Goal: Navigation & Orientation: Find specific page/section

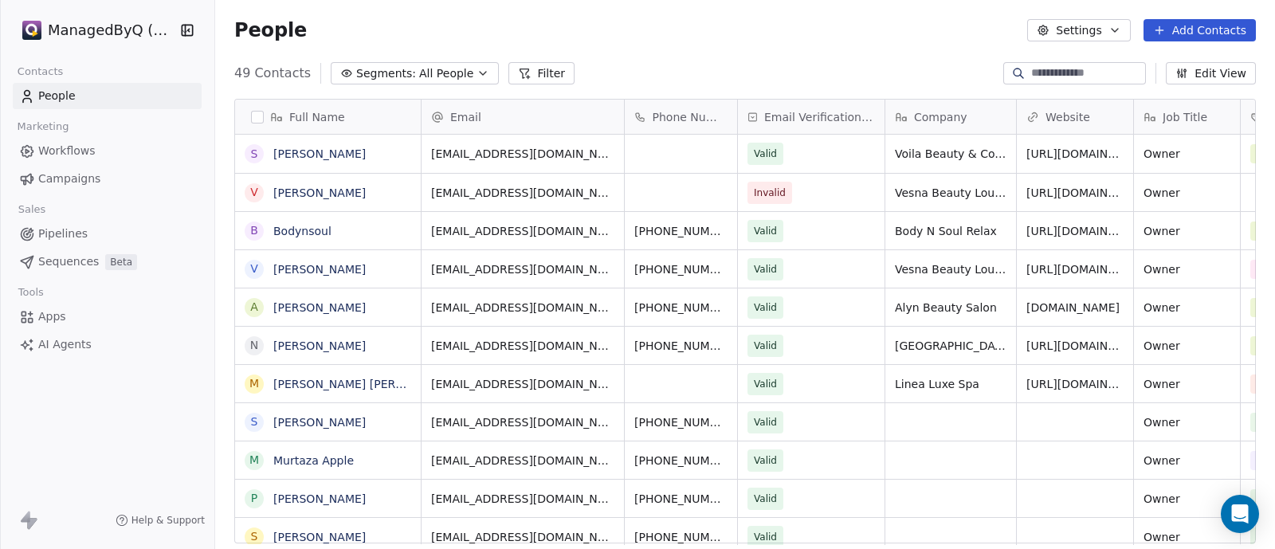
scroll to position [468, 1044]
click at [80, 29] on html "ManagedByQ (FZE) Contacts People Marketing Workflows Campaigns Sales Pipelines …" at bounding box center [637, 274] width 1275 height 549
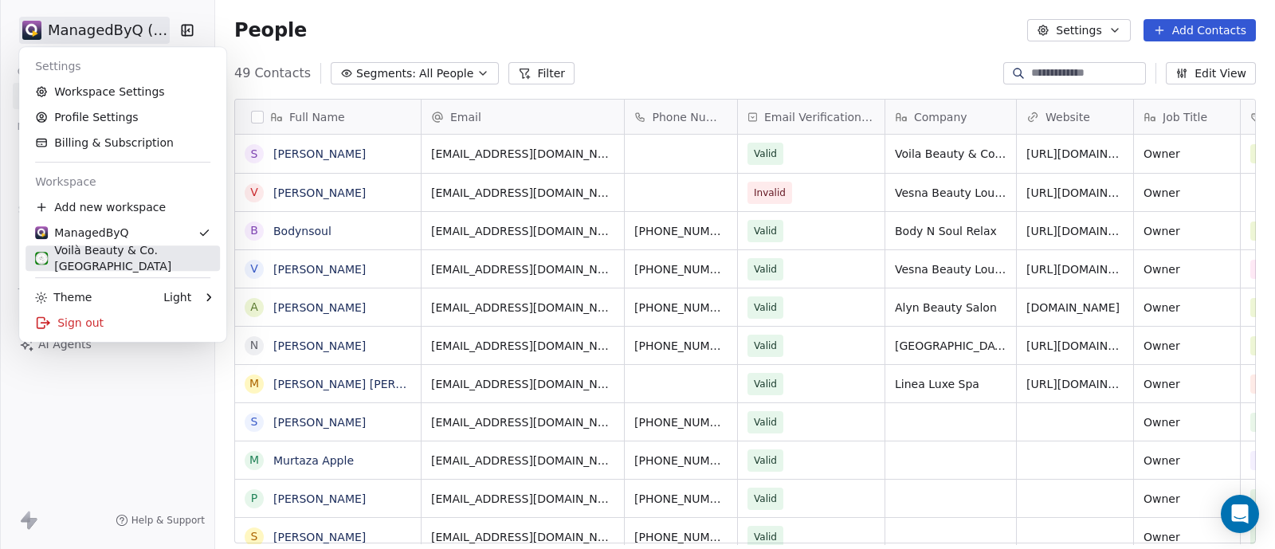
click at [109, 257] on div "Voilà Beauty & Co. [GEOGRAPHIC_DATA]" at bounding box center [122, 258] width 175 height 32
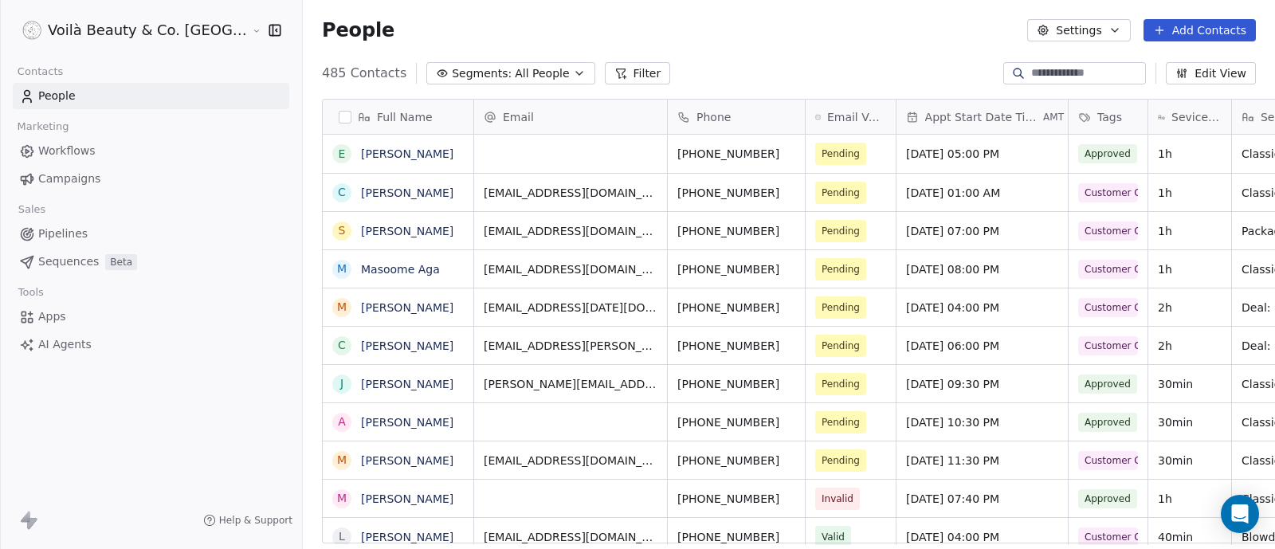
scroll to position [468, 1025]
click at [1236, 523] on div "Open Intercom Messenger" at bounding box center [1240, 514] width 42 height 42
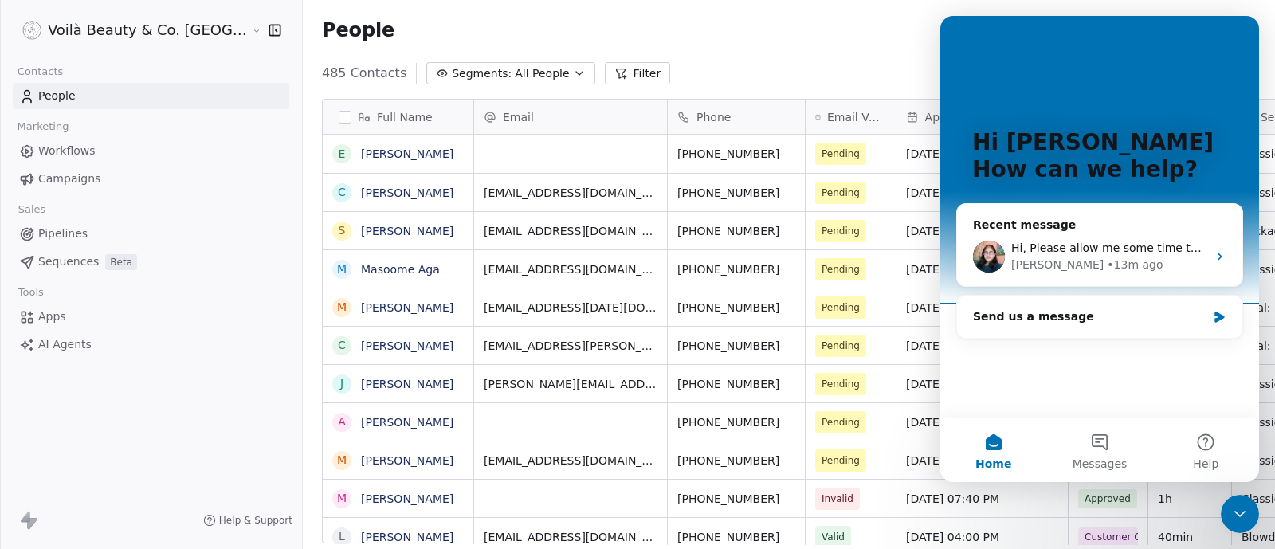
scroll to position [0, 0]
click at [1107, 257] on div "• 13m ago" at bounding box center [1135, 265] width 56 height 17
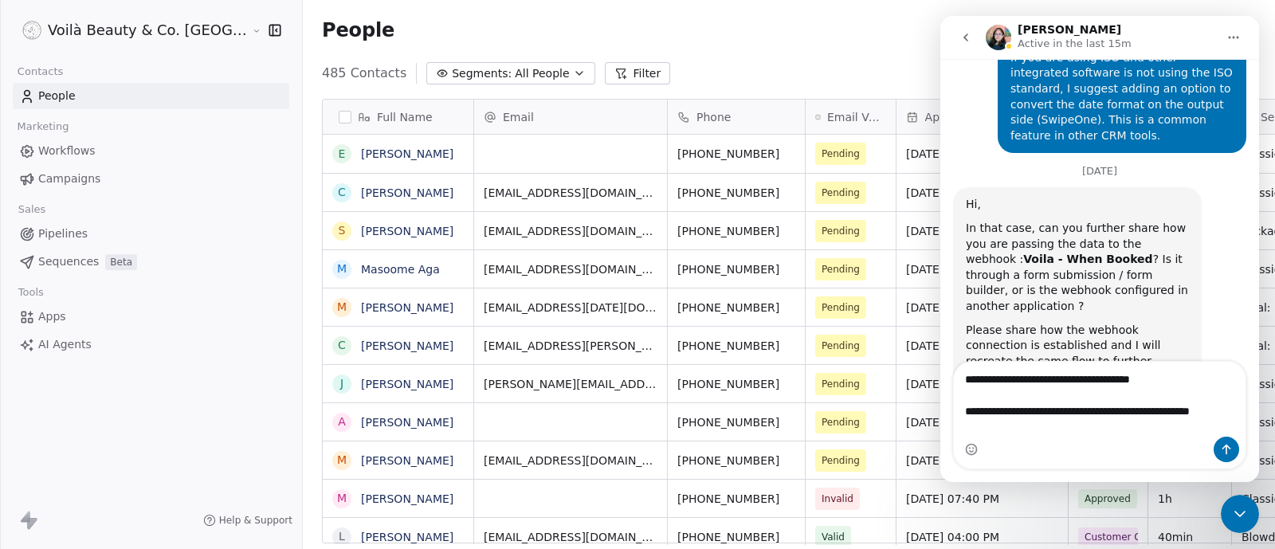
scroll to position [5607, 0]
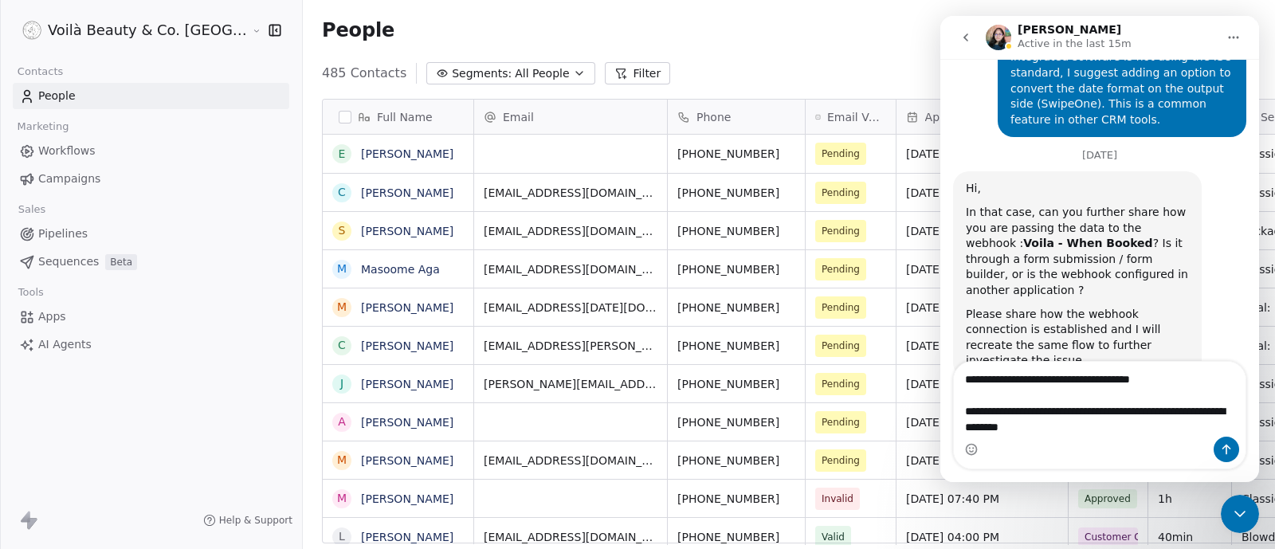
type textarea "**********"
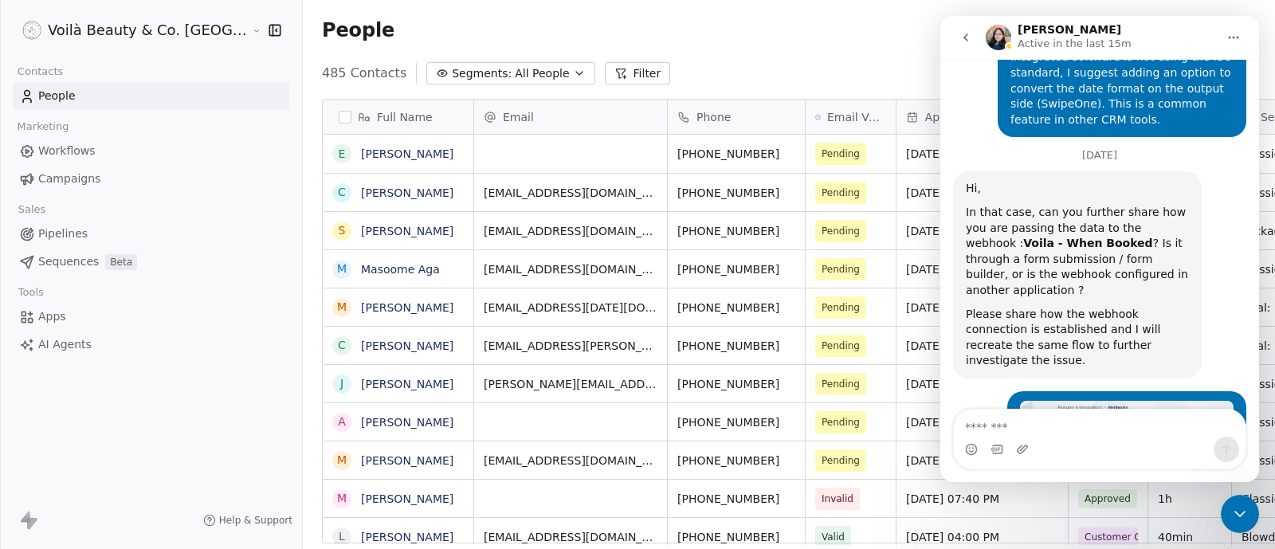
scroll to position [5646, 0]
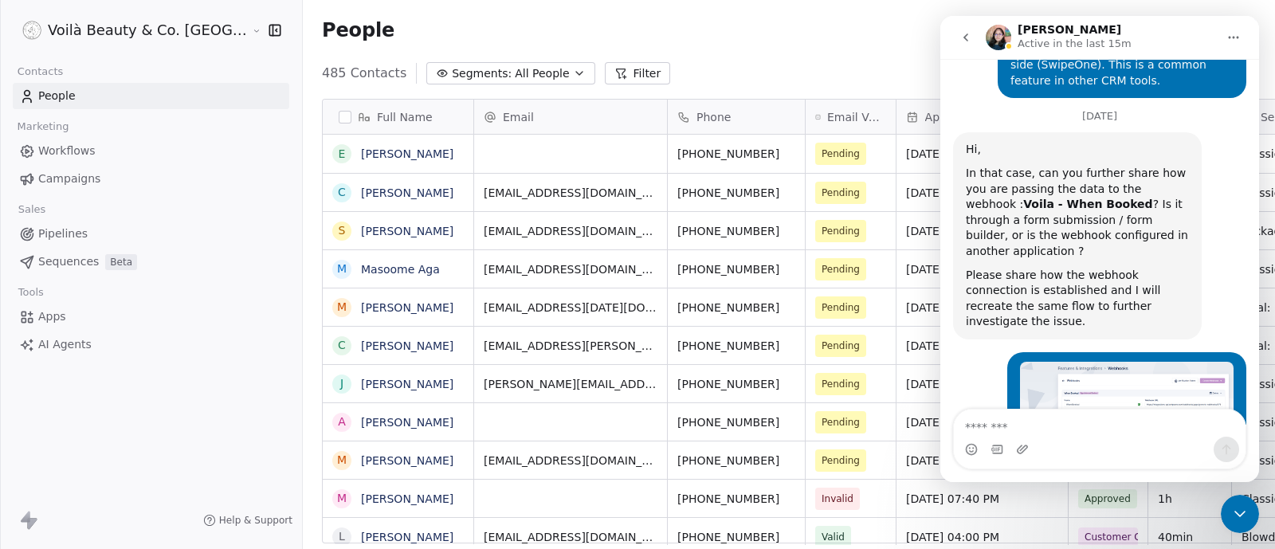
click at [56, 172] on span "Campaigns" at bounding box center [69, 178] width 62 height 17
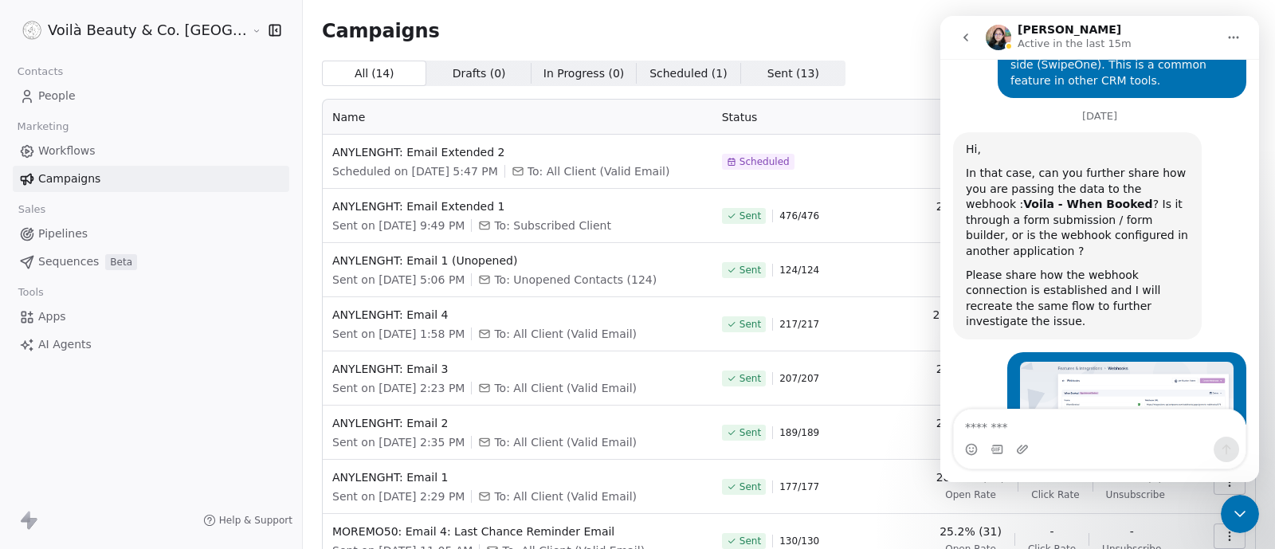
click at [1241, 515] on icon "Close Intercom Messenger" at bounding box center [1239, 513] width 19 height 19
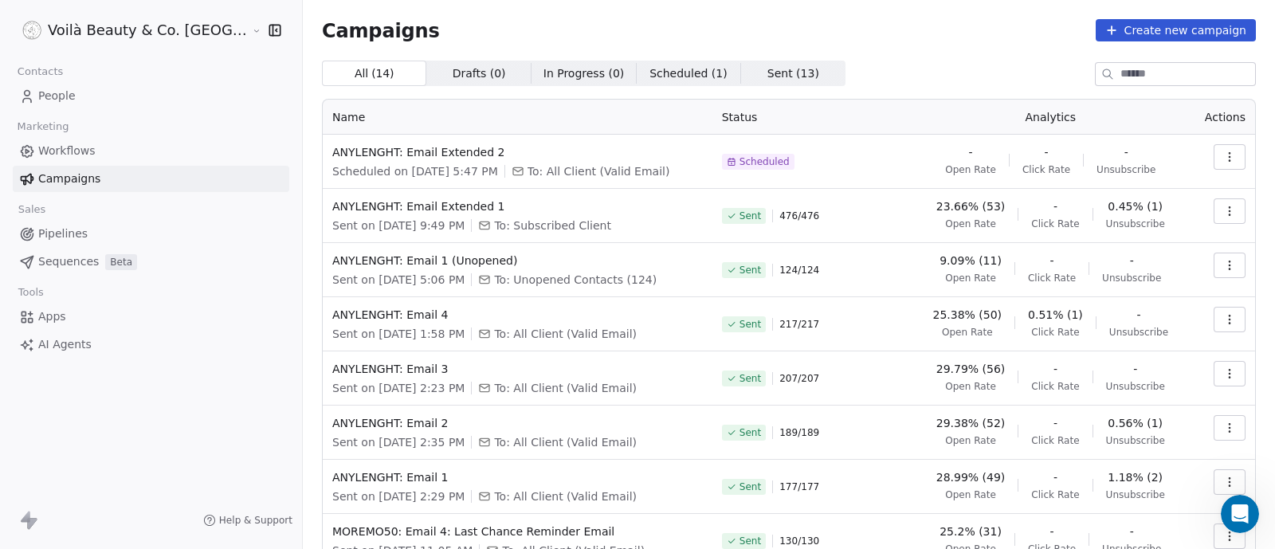
scroll to position [5646, 0]
